Goal: Find contact information: Find contact information

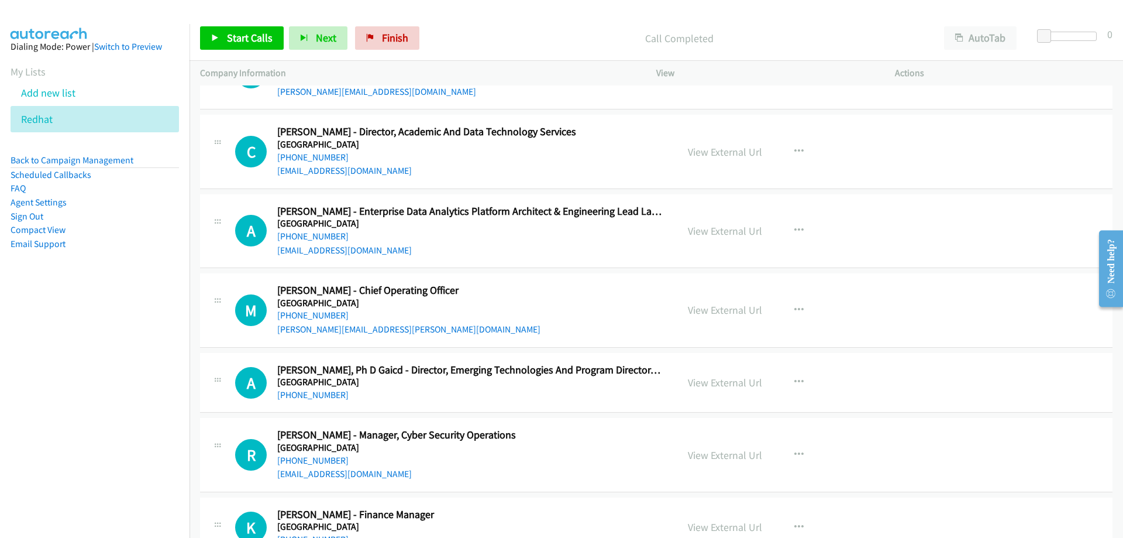
scroll to position [3100, 0]
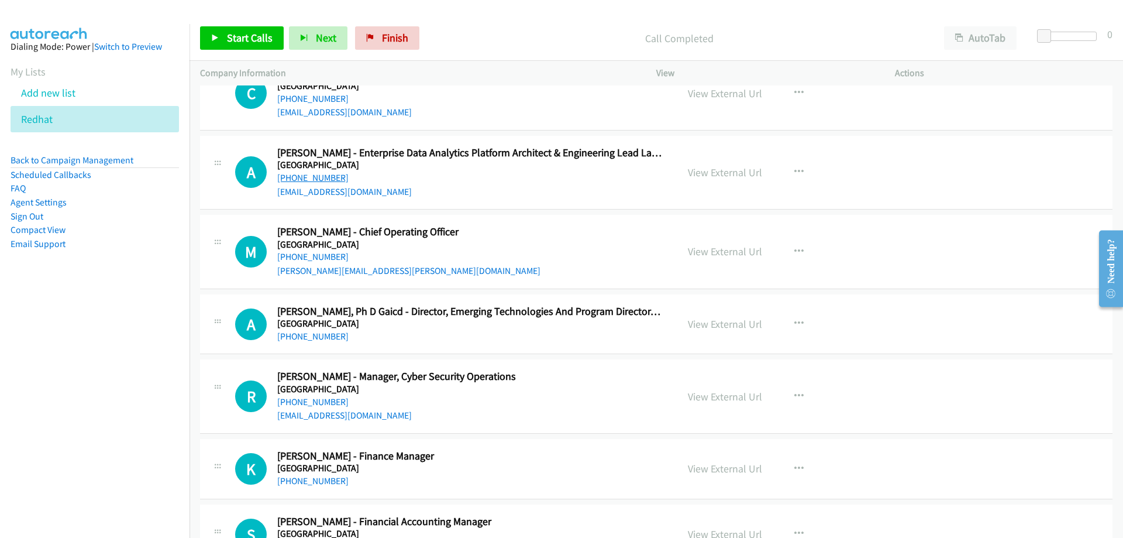
click at [318, 174] on link "[PHONE_NUMBER]" at bounding box center [312, 177] width 71 height 11
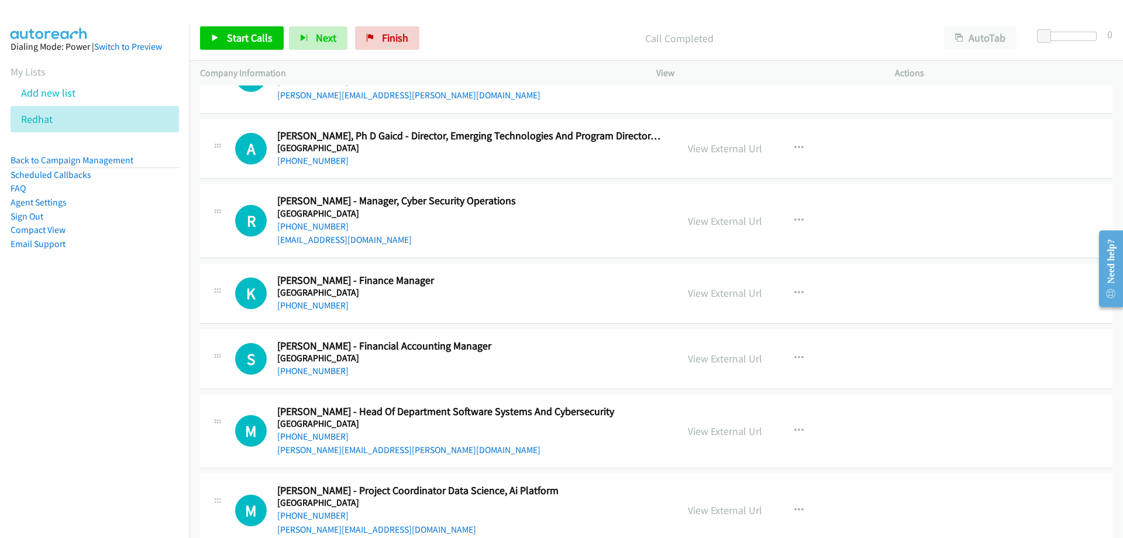
scroll to position [3334, 0]
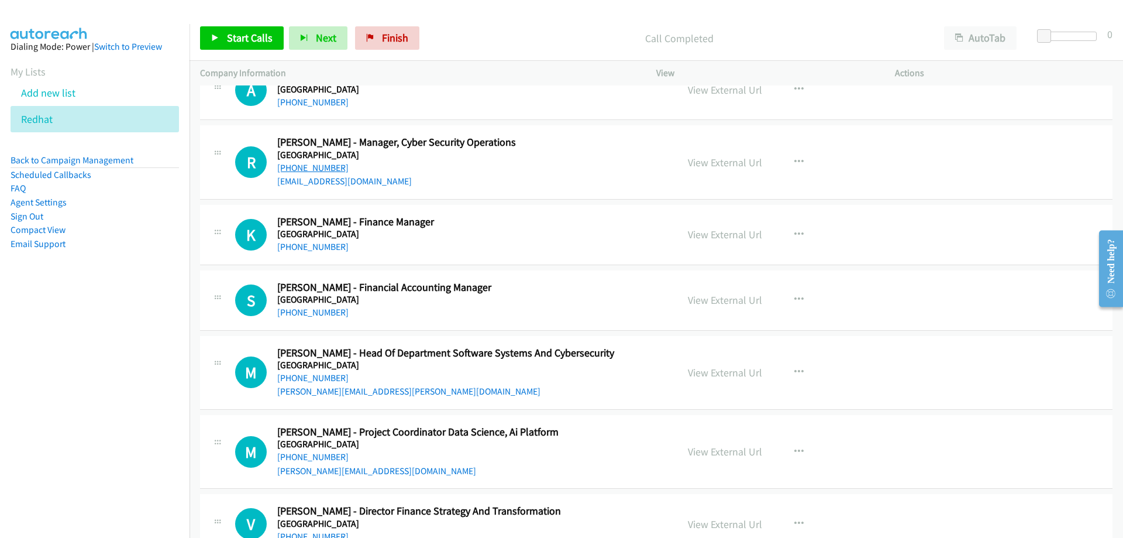
click at [326, 166] on link "[PHONE_NUMBER]" at bounding box center [312, 167] width 71 height 11
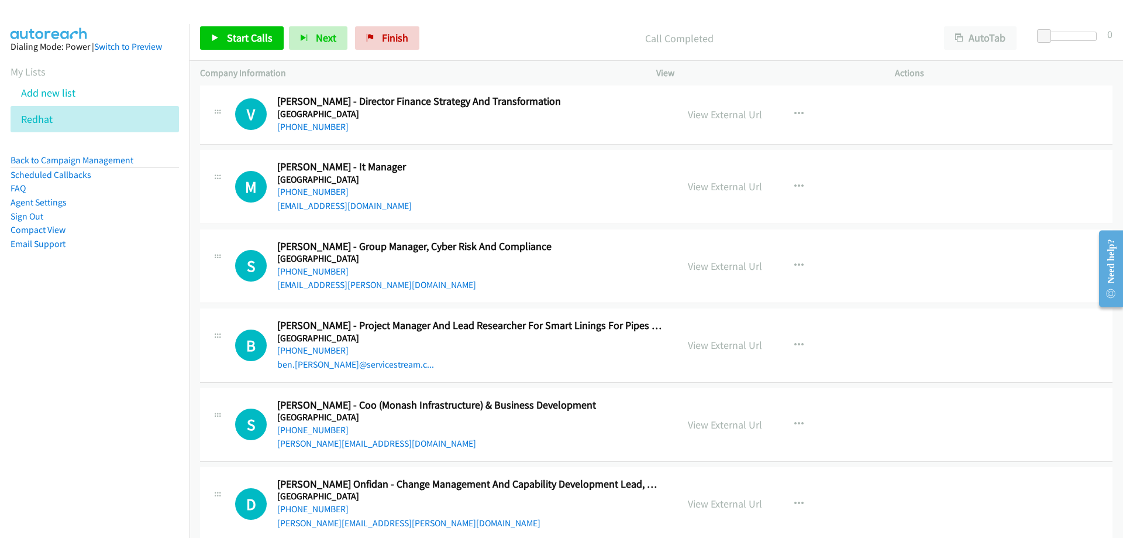
scroll to position [3802, 0]
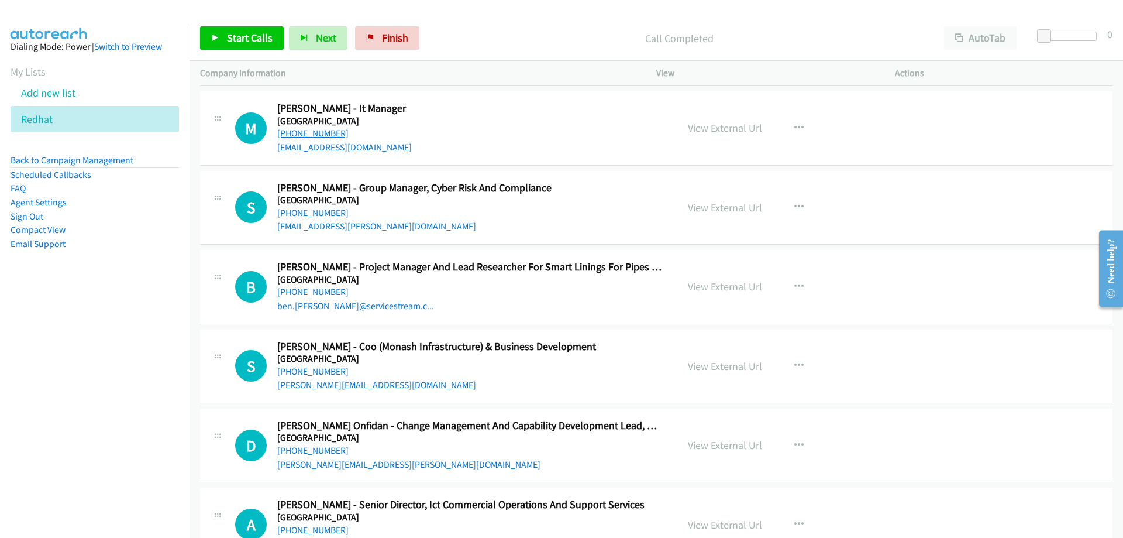
click at [309, 133] on link "[PHONE_NUMBER]" at bounding box center [312, 133] width 71 height 11
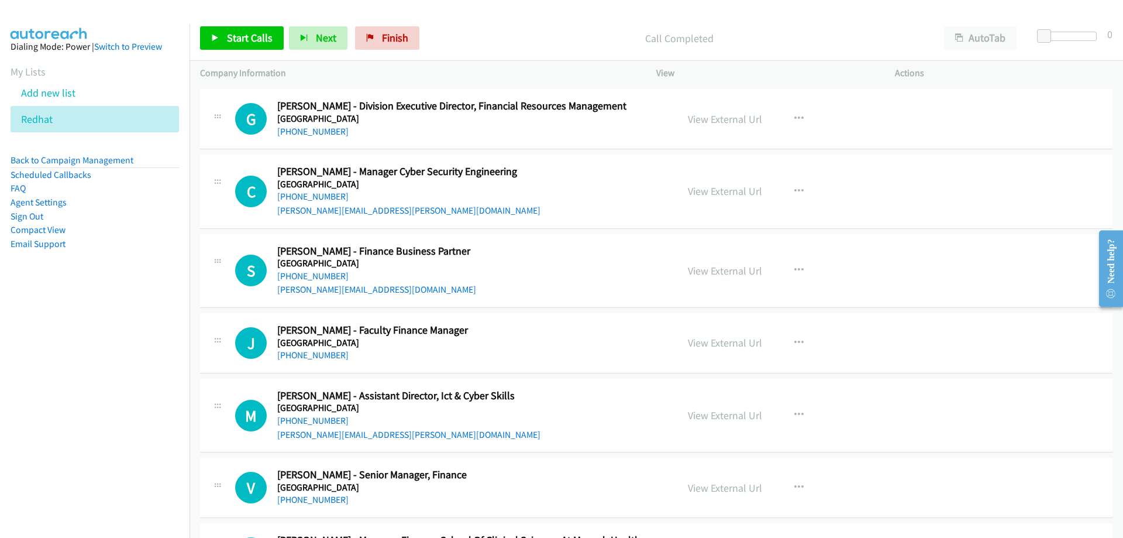
scroll to position [5323, 0]
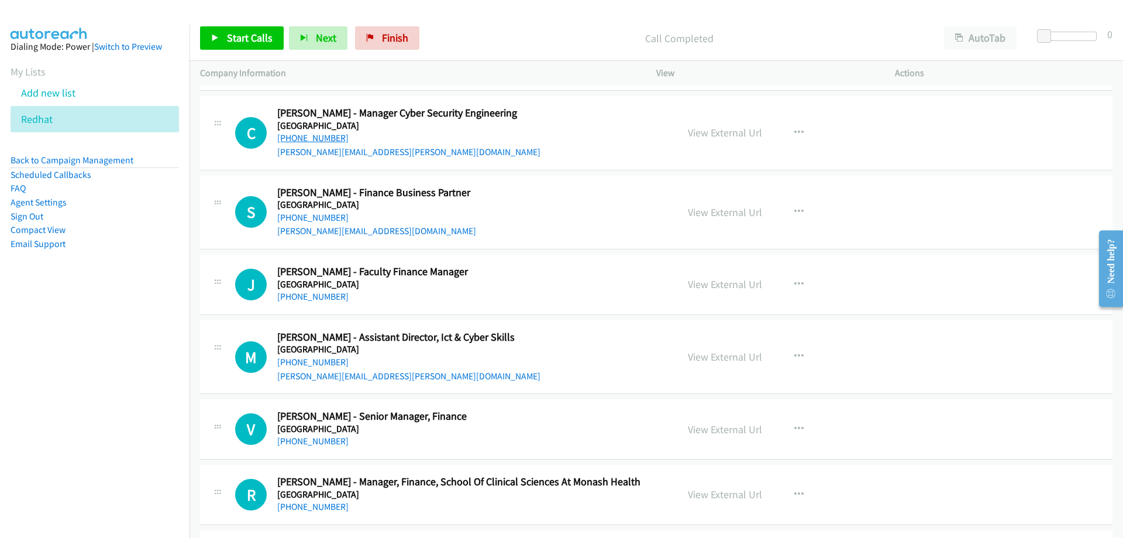
click at [331, 142] on link "[PHONE_NUMBER]" at bounding box center [312, 137] width 71 height 11
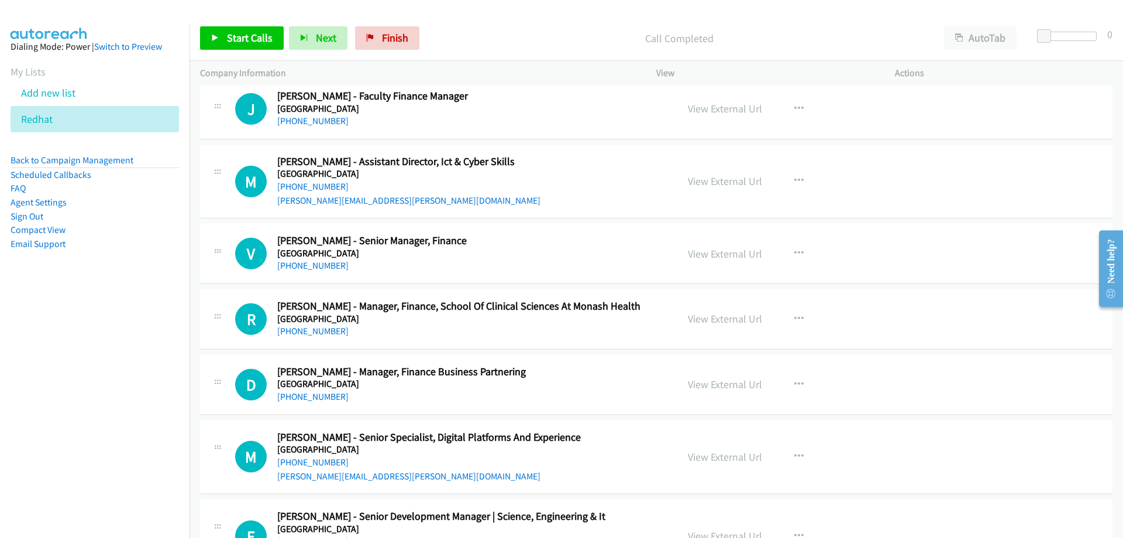
scroll to position [5557, 0]
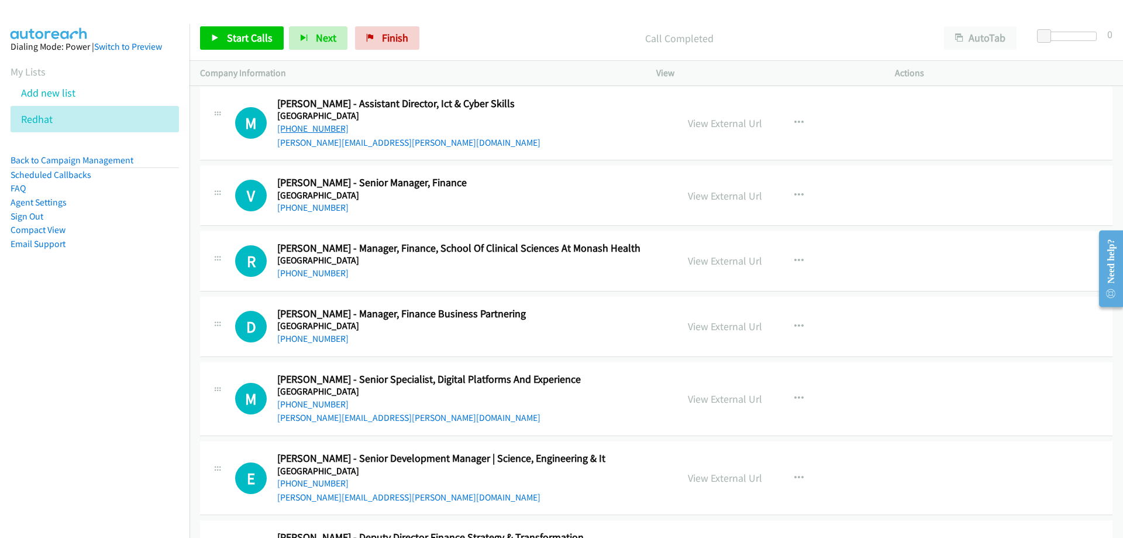
click at [315, 128] on link "[PHONE_NUMBER]" at bounding box center [312, 128] width 71 height 11
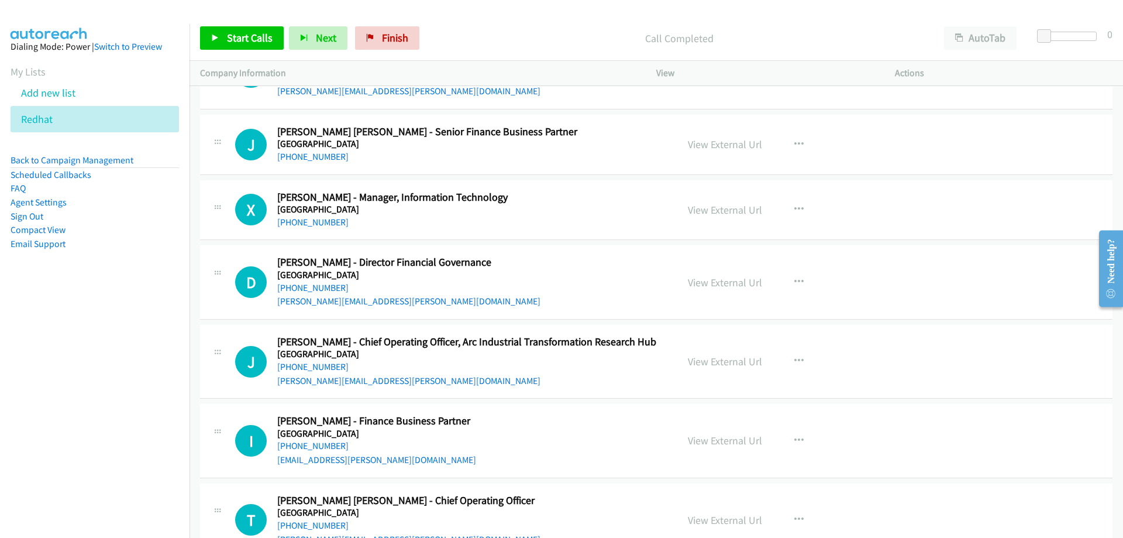
scroll to position [6259, 0]
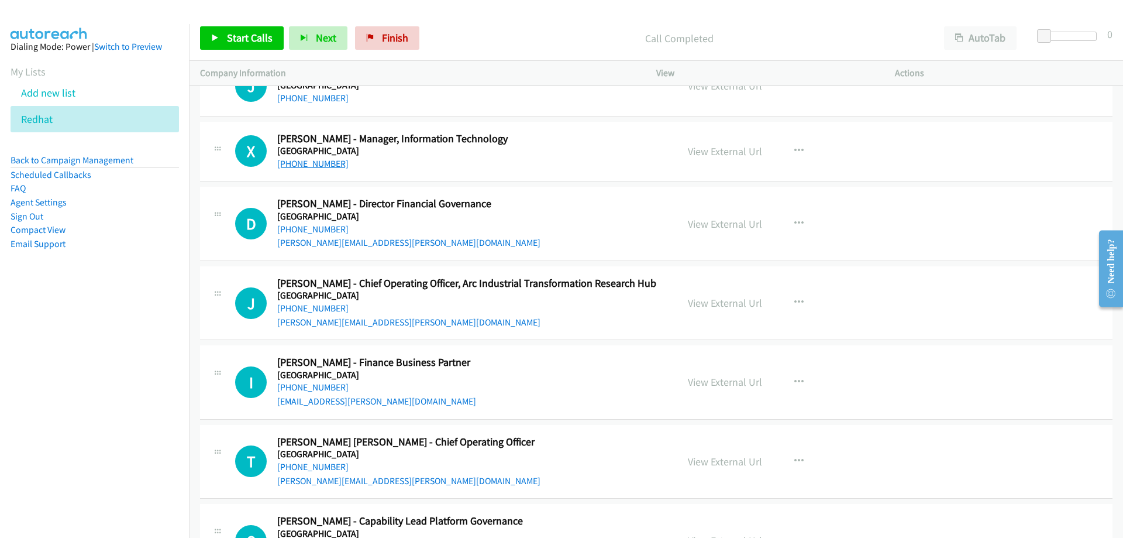
click at [293, 168] on link "[PHONE_NUMBER]" at bounding box center [312, 163] width 71 height 11
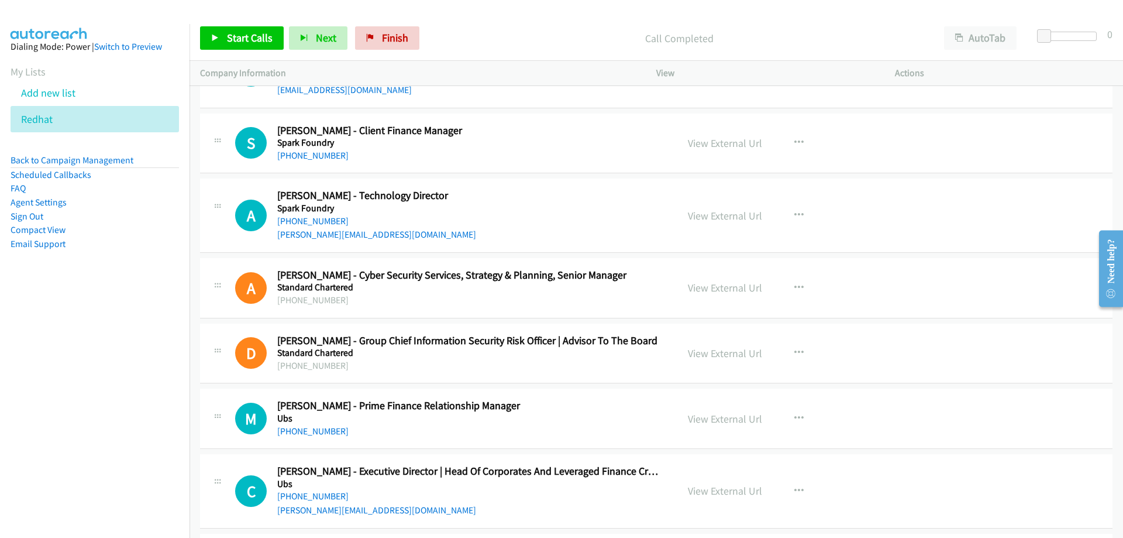
scroll to position [8541, 0]
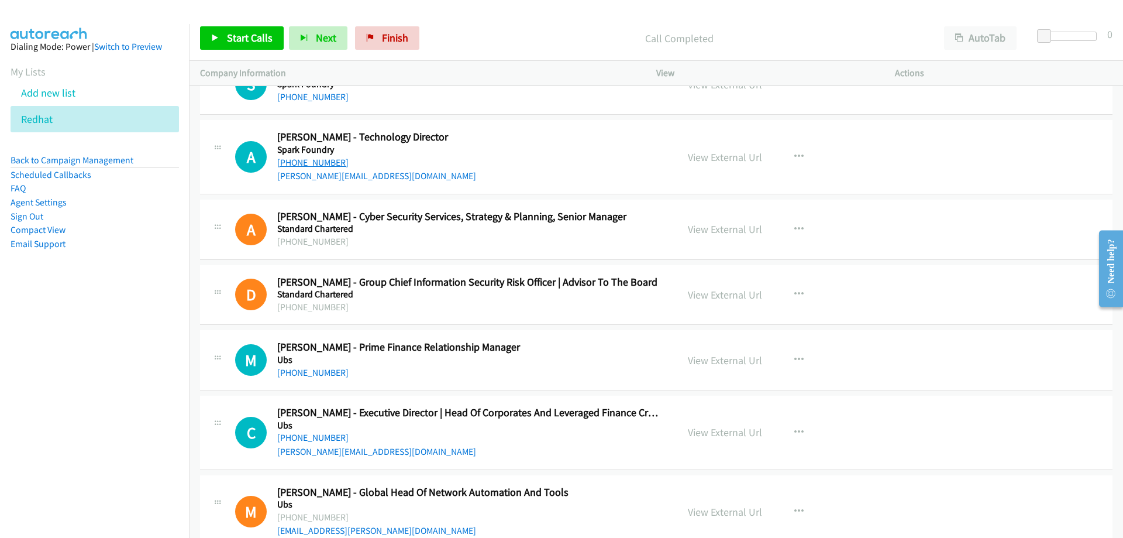
click at [315, 164] on link "[PHONE_NUMBER]" at bounding box center [312, 162] width 71 height 11
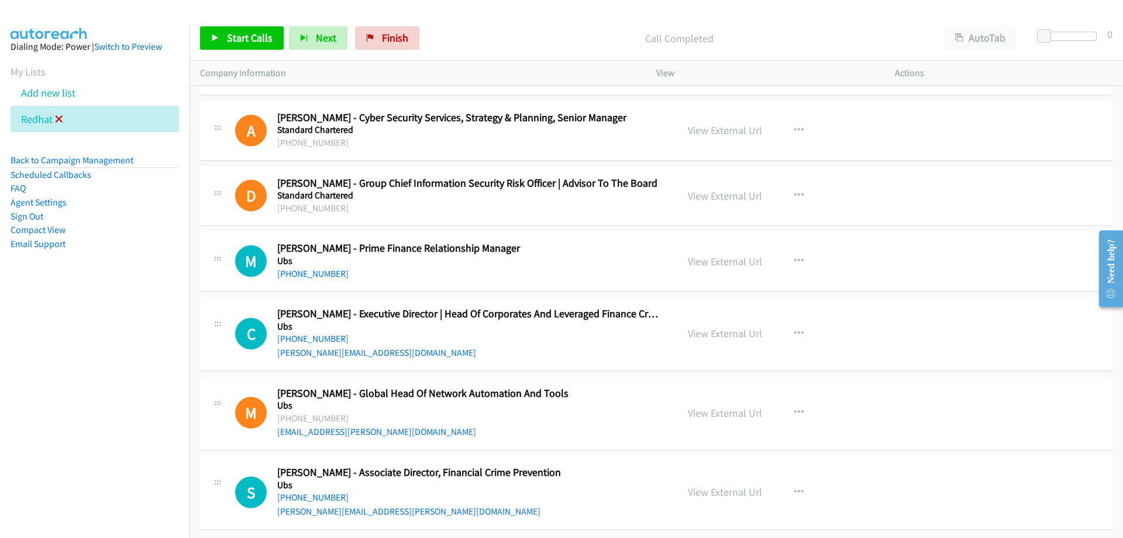
click at [61, 120] on icon at bounding box center [59, 120] width 8 height 8
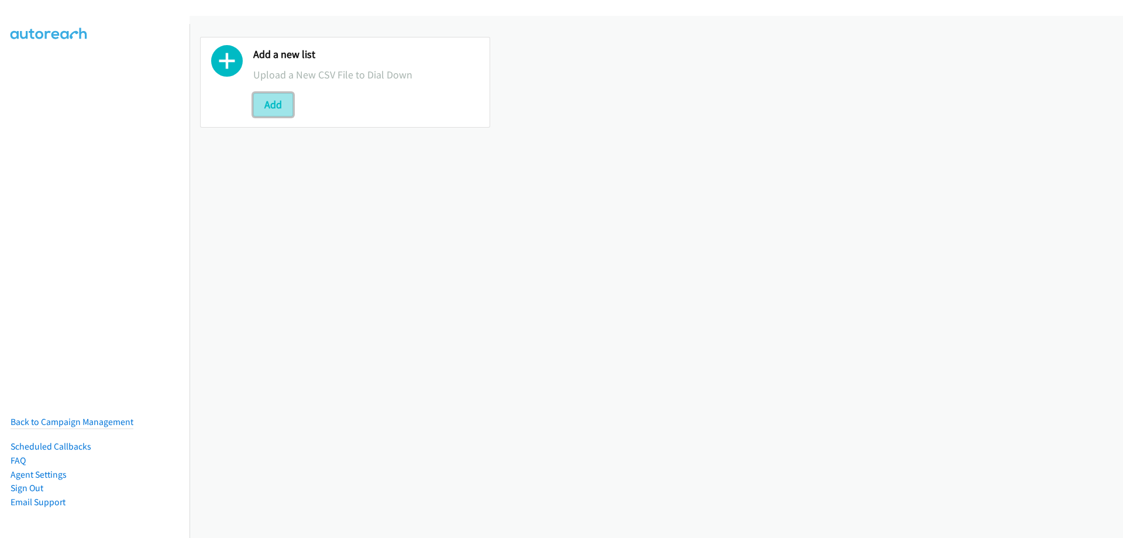
click at [270, 101] on button "Add" at bounding box center [273, 104] width 40 height 23
